Goal: Transaction & Acquisition: Purchase product/service

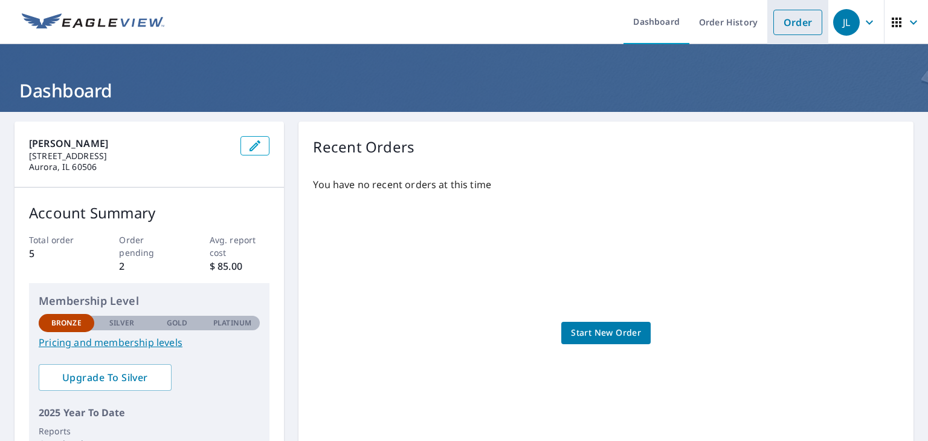
click at [804, 21] on link "Order" at bounding box center [798, 22] width 49 height 25
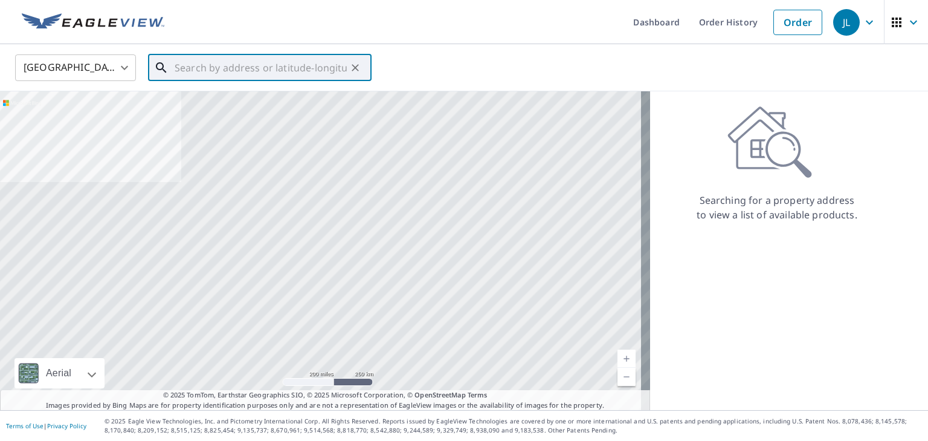
click at [203, 66] on input "text" at bounding box center [261, 68] width 172 height 34
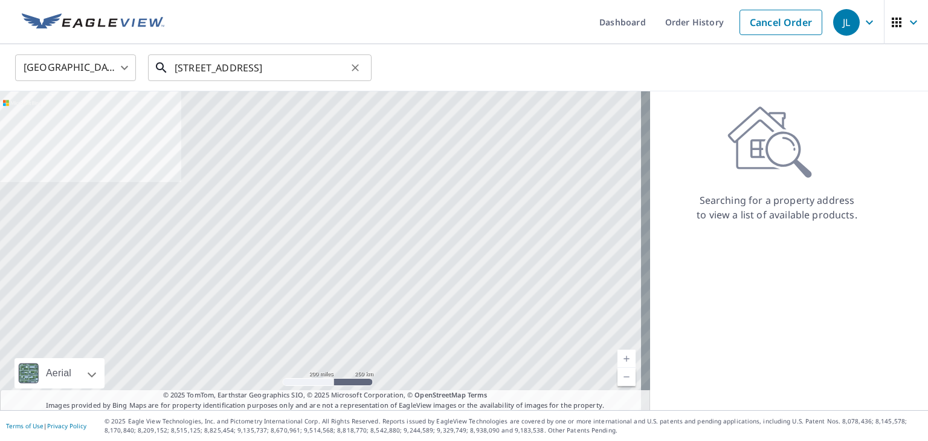
click at [266, 65] on input "[STREET_ADDRESS]" at bounding box center [261, 68] width 172 height 34
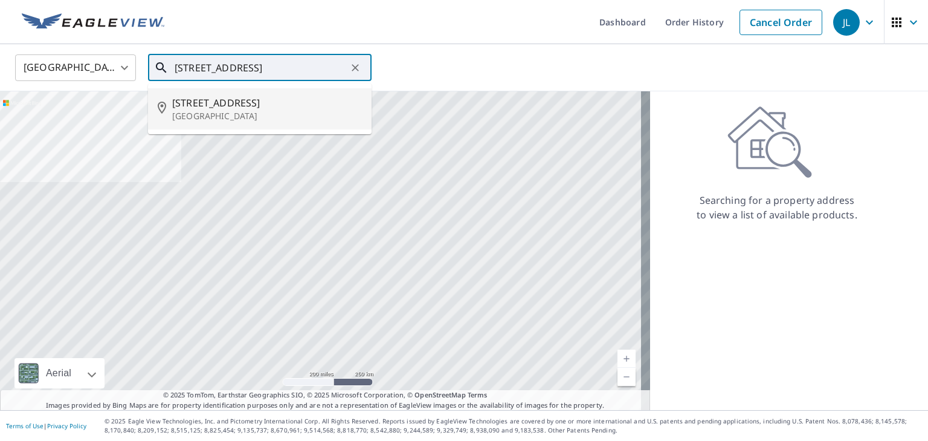
click at [244, 97] on span "[STREET_ADDRESS]" at bounding box center [267, 102] width 190 height 15
type input "[STREET_ADDRESS]"
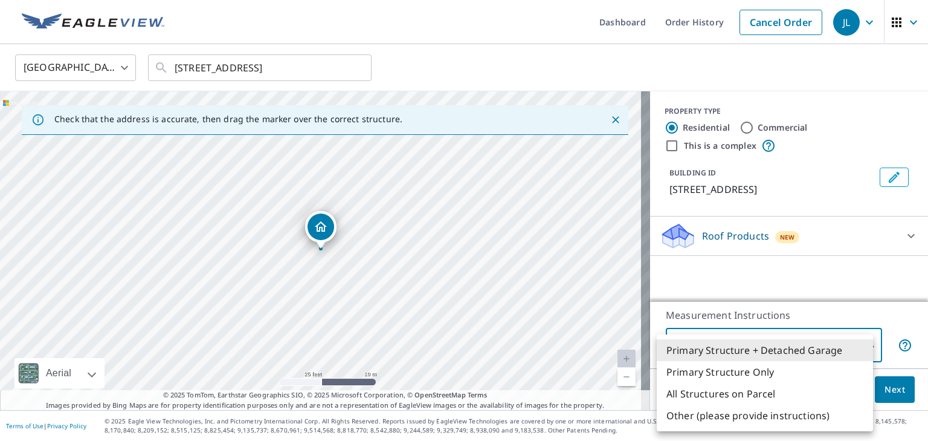
click at [858, 349] on body "JL JL Dashboard Order History Cancel Order JL [GEOGRAPHIC_DATA] US ​ [STREET_AD…" at bounding box center [464, 220] width 928 height 441
click at [795, 365] on li "Primary Structure Only" at bounding box center [765, 372] width 216 height 22
type input "2"
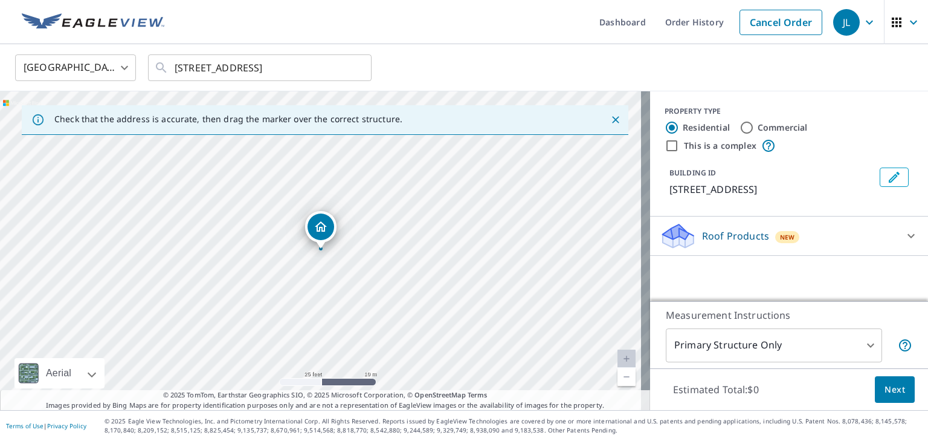
drag, startPoint x: 837, startPoint y: 282, endPoint x: 817, endPoint y: 231, distance: 55.1
click at [817, 231] on div "PROPERTY TYPE Residential Commercial This is a complex BUILDING ID [STREET_ADDR…" at bounding box center [789, 196] width 278 height 210
click at [904, 234] on icon at bounding box center [911, 235] width 15 height 15
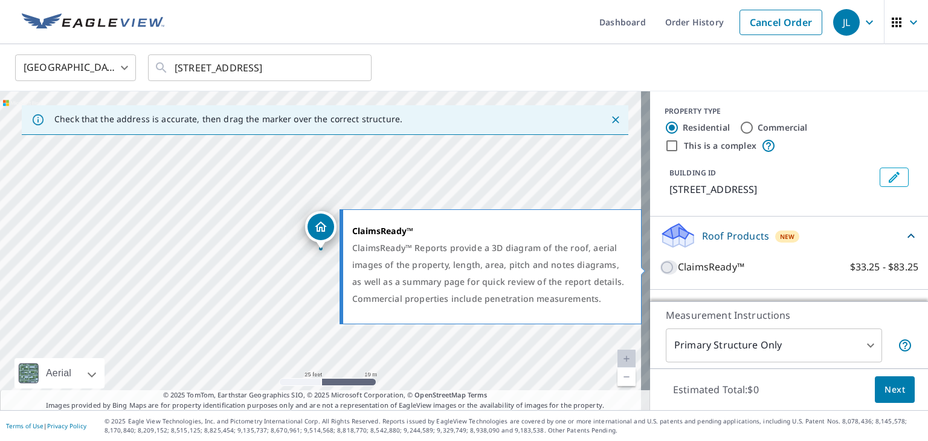
click at [660, 270] on input "ClaimsReady™ $33.25 - $83.25" at bounding box center [669, 267] width 18 height 15
checkbox input "true"
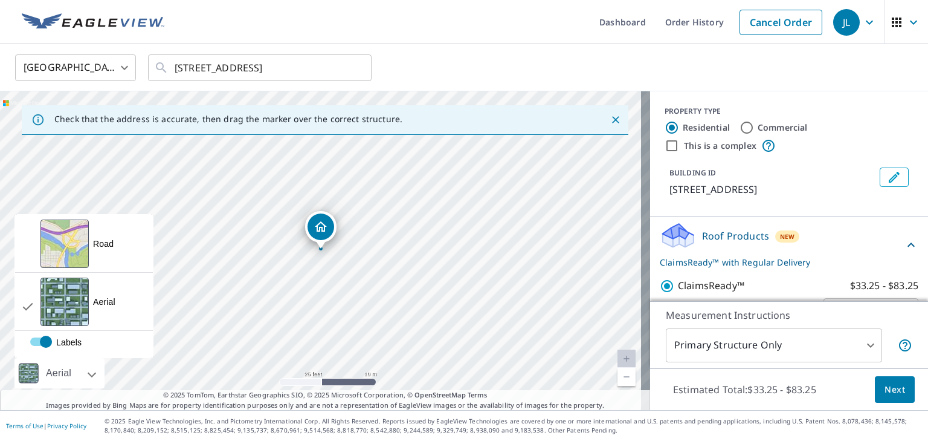
click at [94, 375] on div "Aerial" at bounding box center [60, 373] width 90 height 30
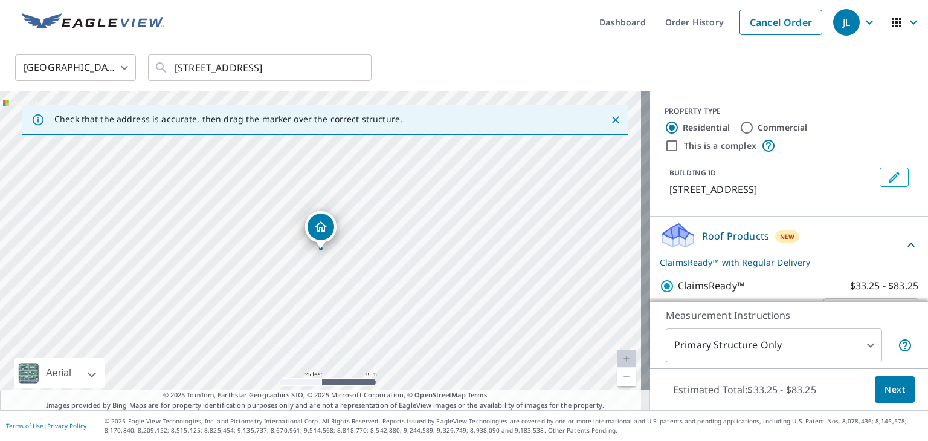
click at [94, 375] on div "Aerial" at bounding box center [60, 373] width 90 height 30
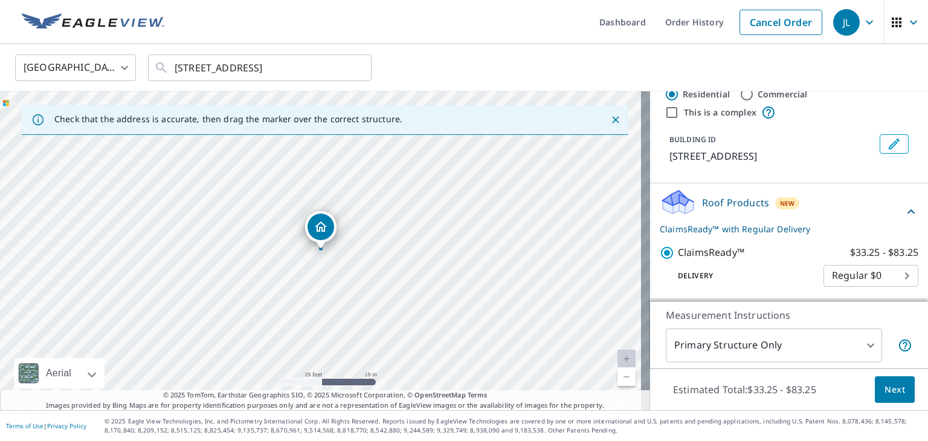
click at [743, 229] on p "ClaimsReady™ with Regular Delivery" at bounding box center [782, 228] width 244 height 13
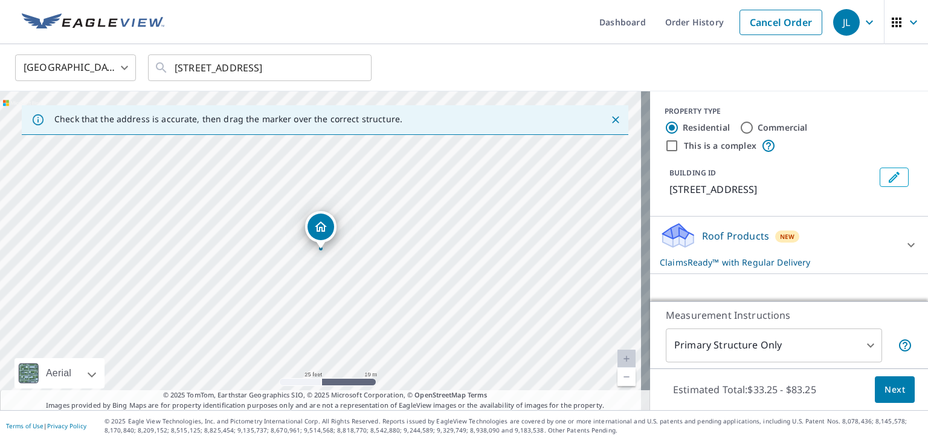
click at [904, 244] on icon at bounding box center [911, 245] width 15 height 15
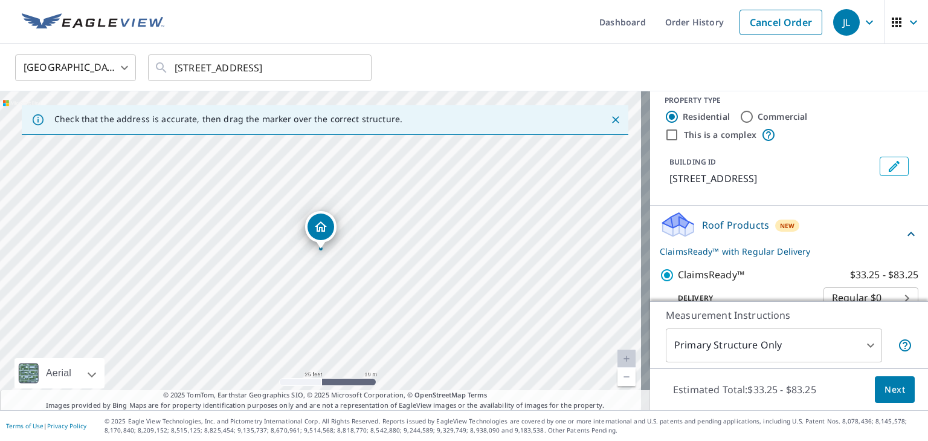
scroll to position [33, 0]
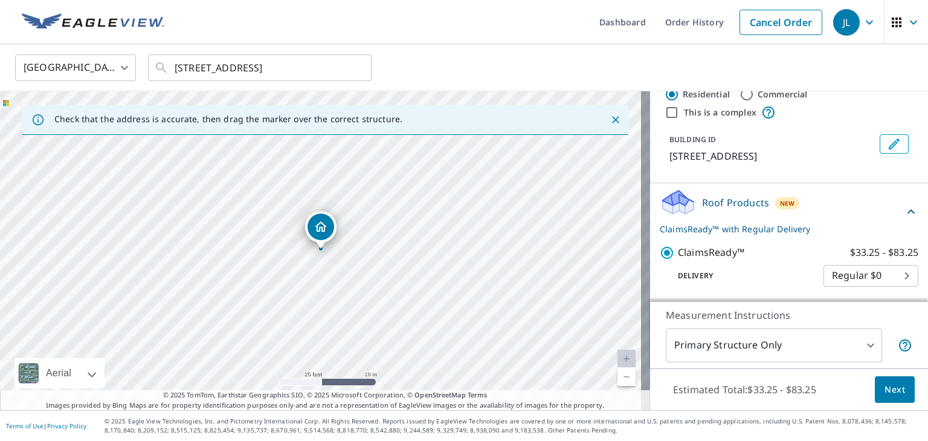
click at [861, 344] on body "JL JL Dashboard Order History Cancel Order JL [GEOGRAPHIC_DATA] US ​ [STREET_AD…" at bounding box center [464, 220] width 928 height 441
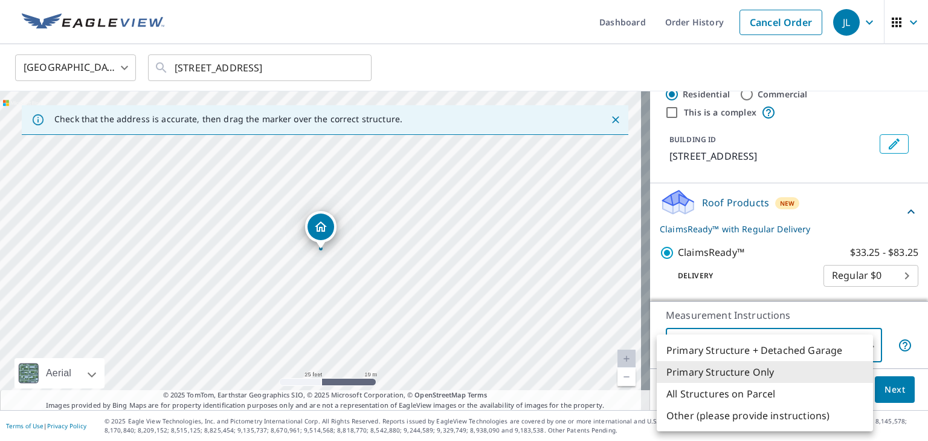
click at [801, 415] on li "Other (please provide instructions)" at bounding box center [765, 415] width 216 height 22
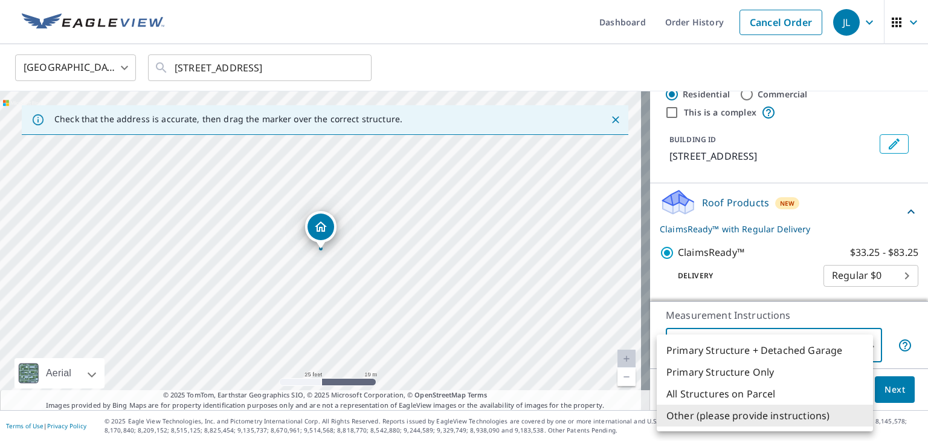
click at [855, 344] on body "JL JL Dashboard Order History Cancel Order JL [GEOGRAPHIC_DATA] US ​ [STREET_AD…" at bounding box center [464, 220] width 928 height 441
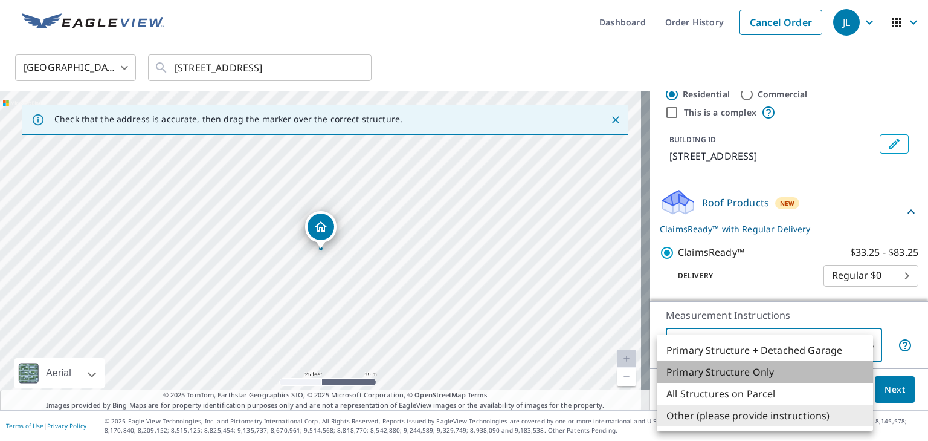
click at [746, 378] on li "Primary Structure Only" at bounding box center [765, 372] width 216 height 22
type input "2"
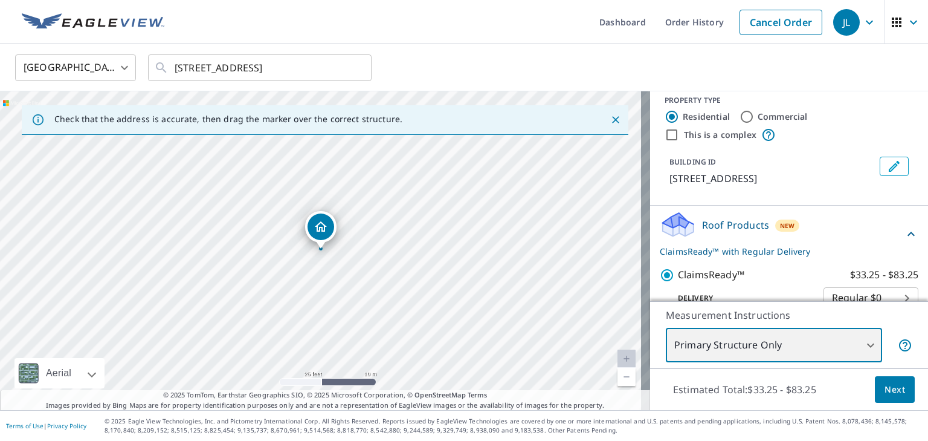
scroll to position [0, 0]
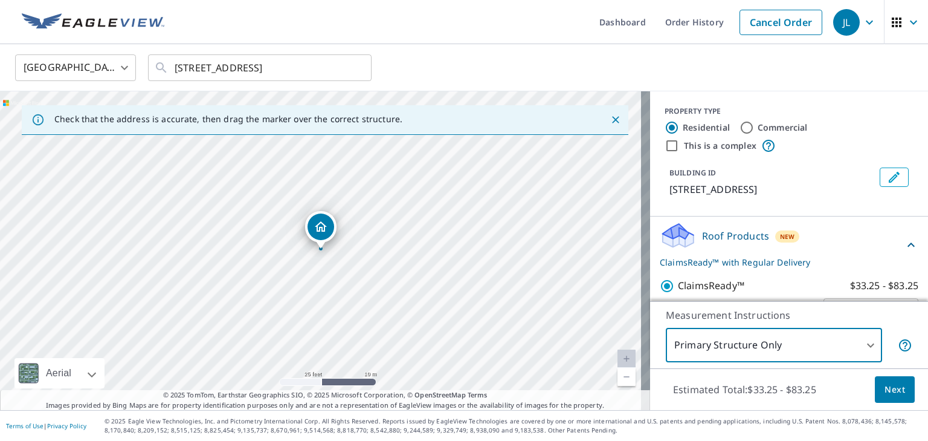
click at [904, 241] on icon at bounding box center [911, 245] width 15 height 15
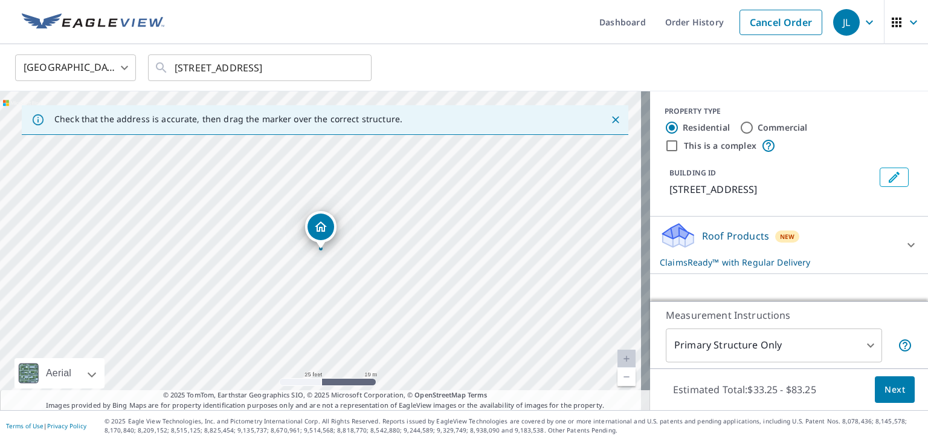
click at [904, 245] on icon at bounding box center [911, 245] width 15 height 15
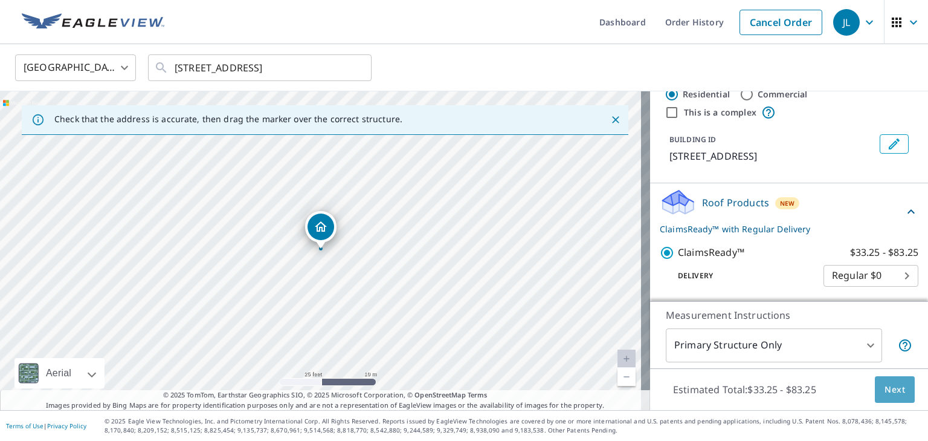
click at [885, 394] on span "Next" at bounding box center [895, 389] width 21 height 15
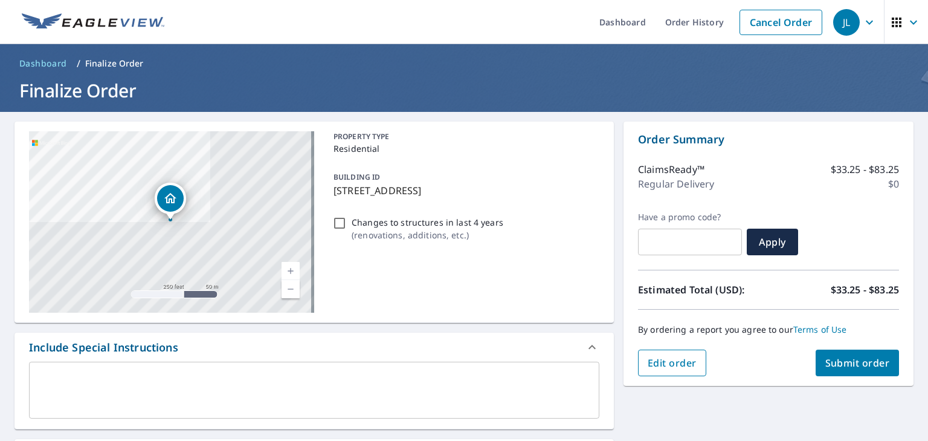
click at [677, 372] on button "Edit order" at bounding box center [672, 362] width 68 height 27
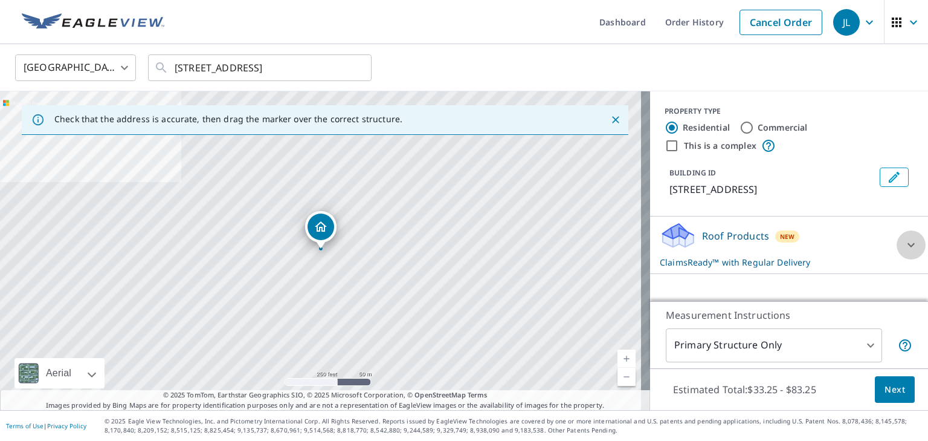
click at [904, 243] on icon at bounding box center [911, 245] width 15 height 15
click at [894, 25] on span "button" at bounding box center [907, 22] width 34 height 29
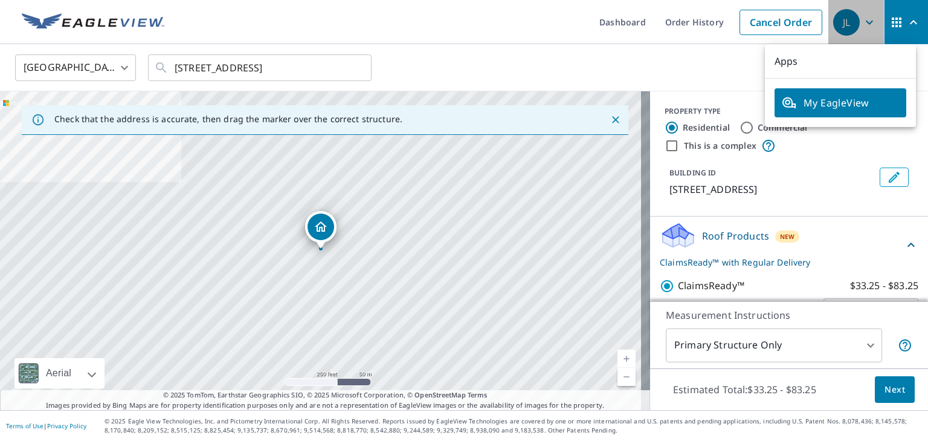
click at [866, 20] on icon "button" at bounding box center [869, 22] width 7 height 4
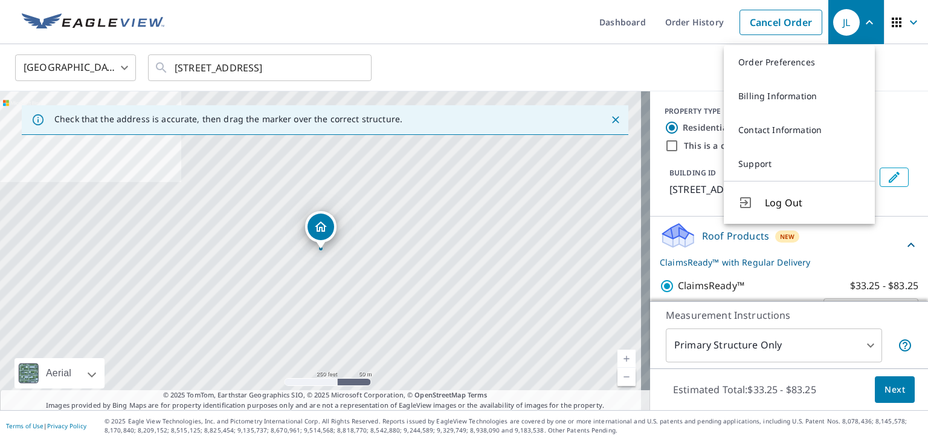
click at [521, 21] on ul "Dashboard Order History Cancel Order" at bounding box center [500, 22] width 657 height 44
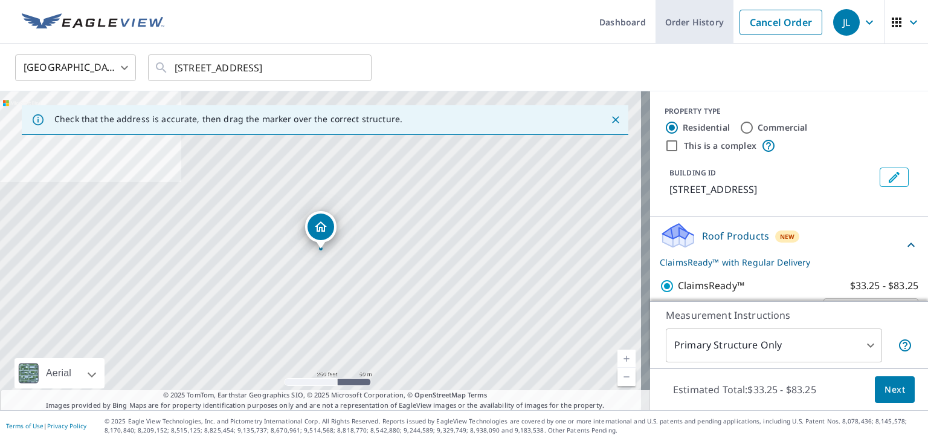
click at [755, 26] on link "Cancel Order" at bounding box center [781, 22] width 83 height 25
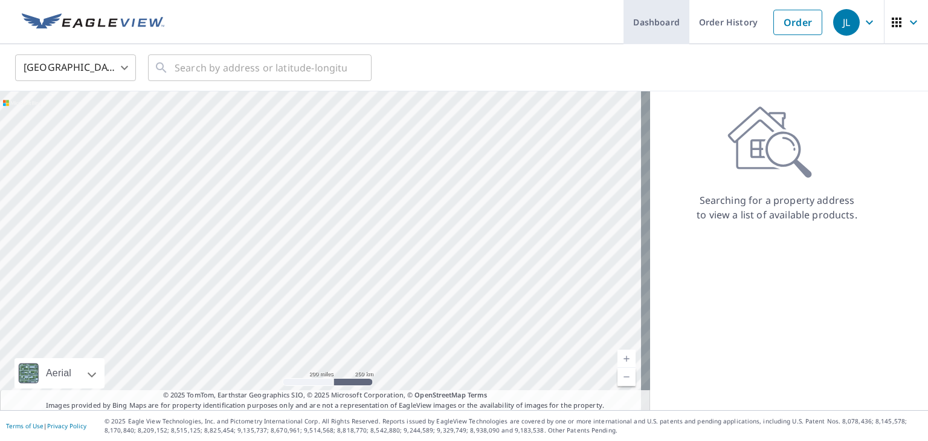
click at [648, 25] on link "Dashboard" at bounding box center [657, 22] width 66 height 44
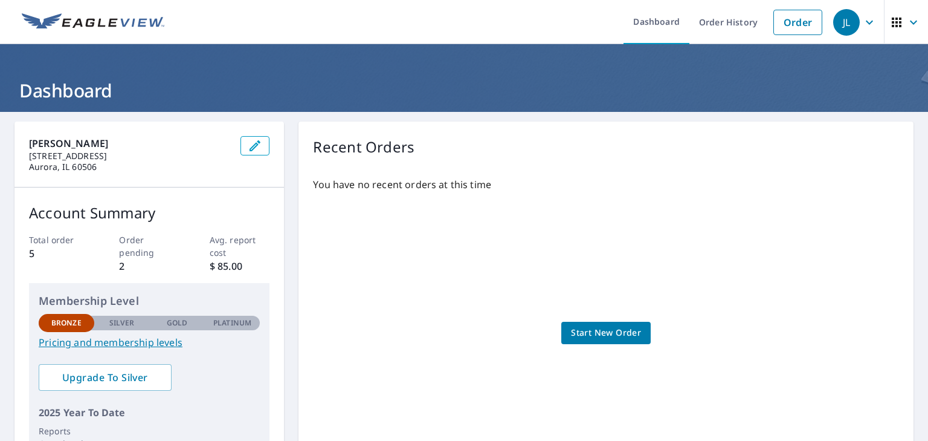
scroll to position [185, 0]
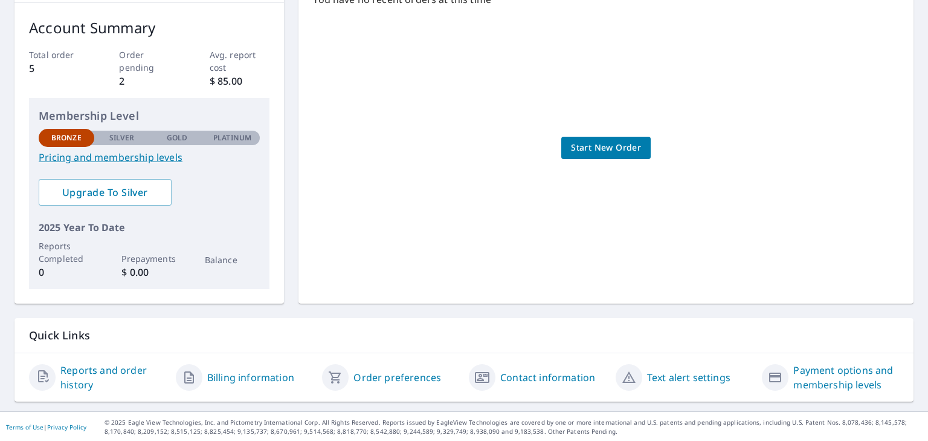
click at [124, 141] on p "Silver" at bounding box center [121, 137] width 25 height 11
click at [134, 186] on span "Upgrade To Silver" at bounding box center [105, 192] width 114 height 13
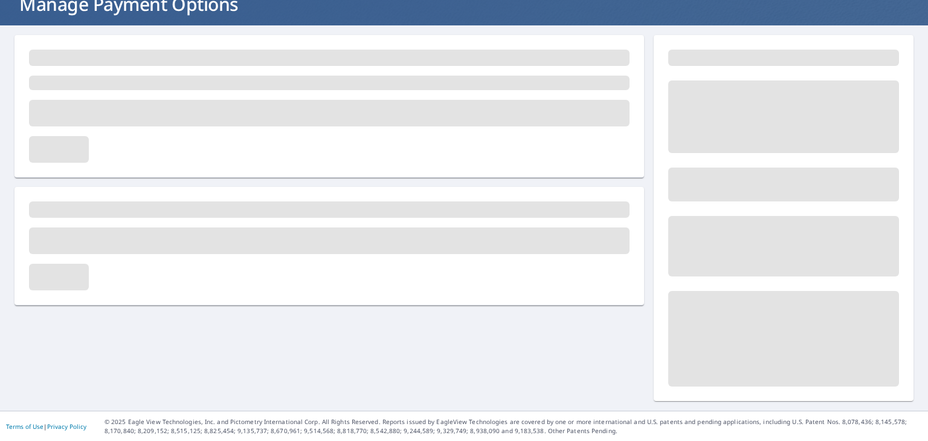
scroll to position [85, 0]
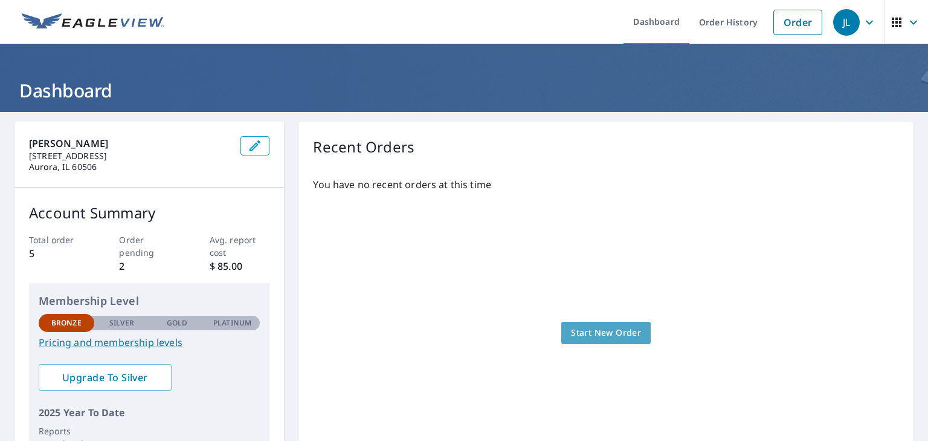
click at [614, 334] on span "Start New Order" at bounding box center [606, 332] width 70 height 15
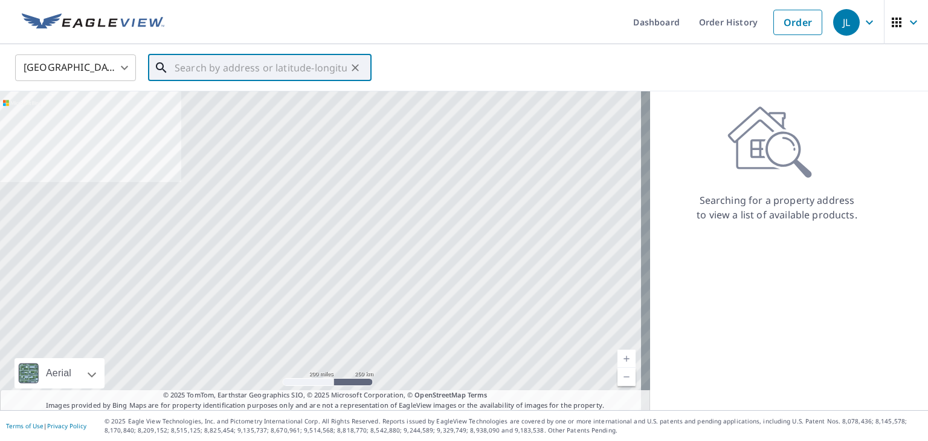
click at [241, 66] on input "text" at bounding box center [261, 68] width 172 height 34
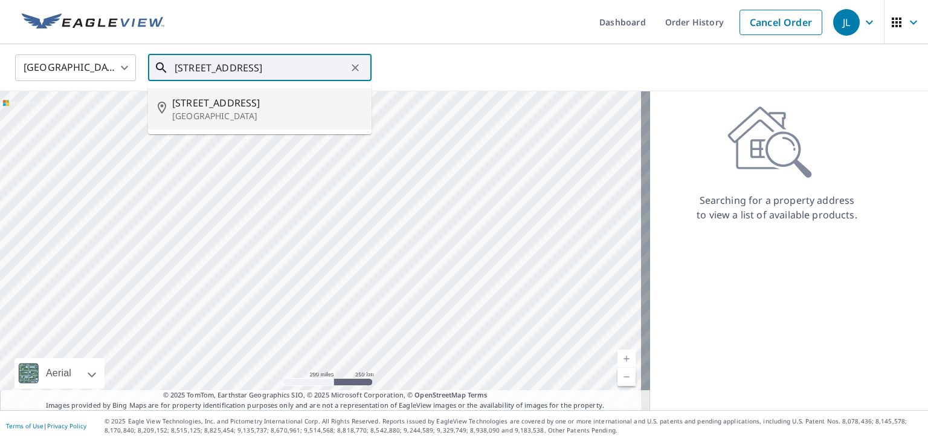
click at [233, 103] on span "[STREET_ADDRESS]" at bounding box center [267, 102] width 190 height 15
type input "[STREET_ADDRESS]"
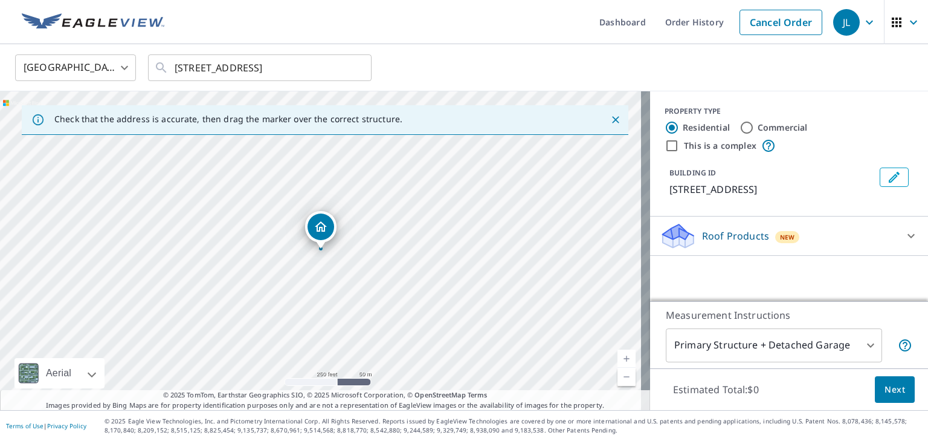
click at [324, 222] on icon "Dropped pin, building 1, Residential property, 6860 155th Pl Oak Forest, IL 604…" at bounding box center [321, 226] width 15 height 15
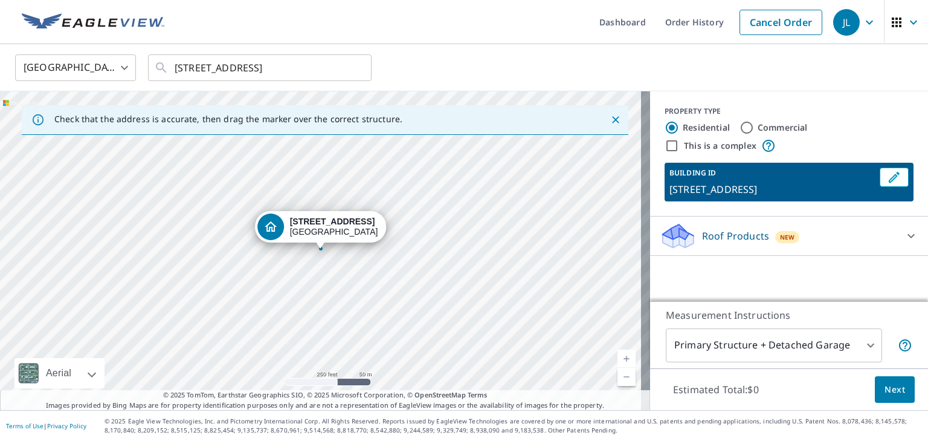
click at [316, 230] on div "[STREET_ADDRESS]" at bounding box center [334, 226] width 88 height 21
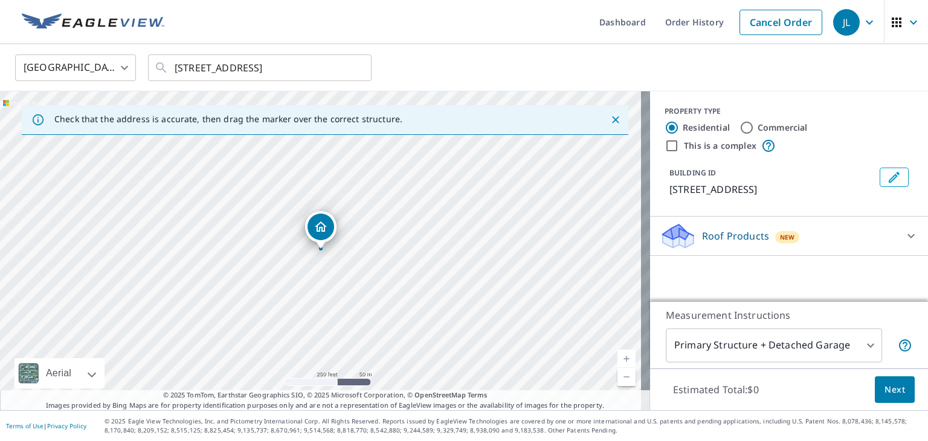
click at [887, 179] on icon "Edit building 1" at bounding box center [894, 177] width 15 height 15
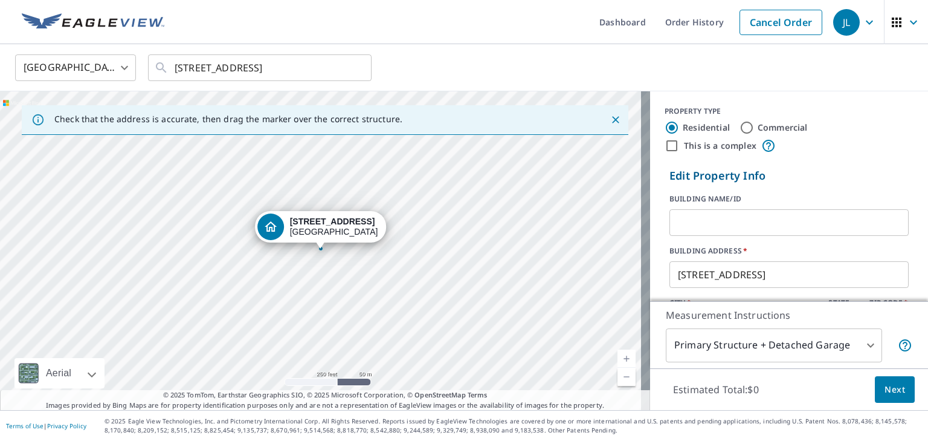
click at [667, 126] on input "Residential" at bounding box center [672, 127] width 15 height 15
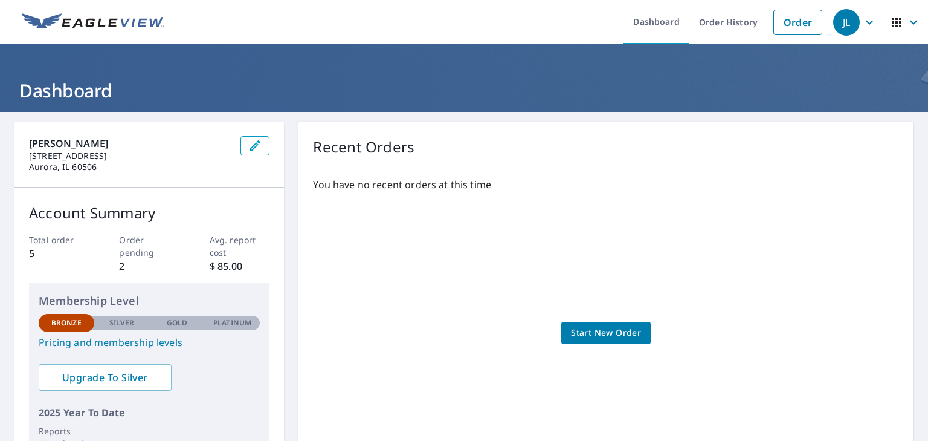
click at [599, 338] on span "Start New Order" at bounding box center [606, 332] width 70 height 15
